Goal: Task Accomplishment & Management: Manage account settings

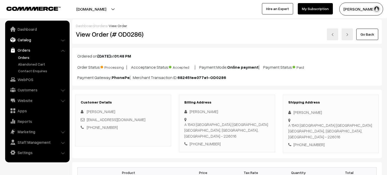
click at [32, 37] on link "Catalog" at bounding box center [36, 39] width 61 height 9
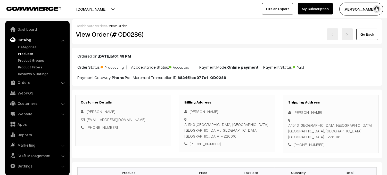
click at [29, 55] on link "Products" at bounding box center [42, 53] width 51 height 5
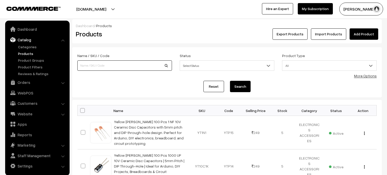
click at [121, 65] on input at bounding box center [124, 65] width 95 height 10
type input "DSO510"
click at [243, 88] on button "Search" at bounding box center [240, 86] width 21 height 11
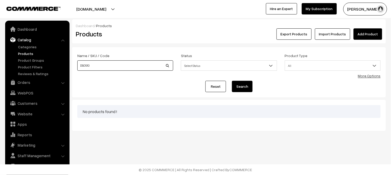
click at [86, 66] on input "DSO510" at bounding box center [125, 65] width 96 height 10
type input "DSO-510"
click at [245, 88] on button "Search" at bounding box center [242, 86] width 21 height 11
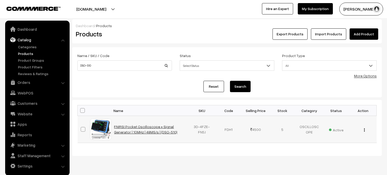
click at [149, 130] on link "FNIRSI Pocket Oscilloscope + Signal Generator | 10MHz | 48MS/s | (DSO-510)" at bounding box center [145, 129] width 63 height 10
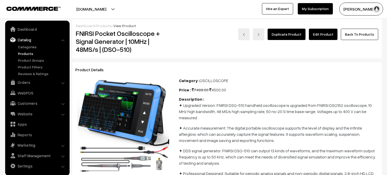
click at [334, 34] on link "Edit Product" at bounding box center [323, 34] width 29 height 11
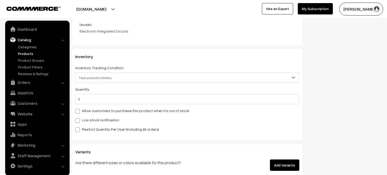
scroll to position [580, 0]
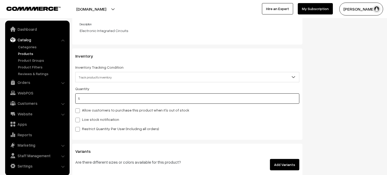
click at [99, 100] on input "5" at bounding box center [187, 98] width 224 height 10
type input "0"
type input "5"
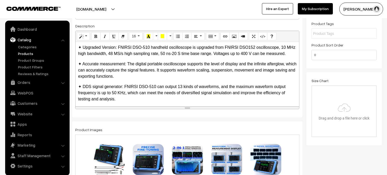
scroll to position [0, 0]
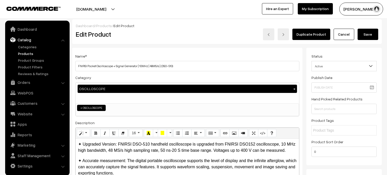
type input "0"
click at [372, 35] on button "Save" at bounding box center [368, 34] width 21 height 11
